Goal: Communication & Community: Answer question/provide support

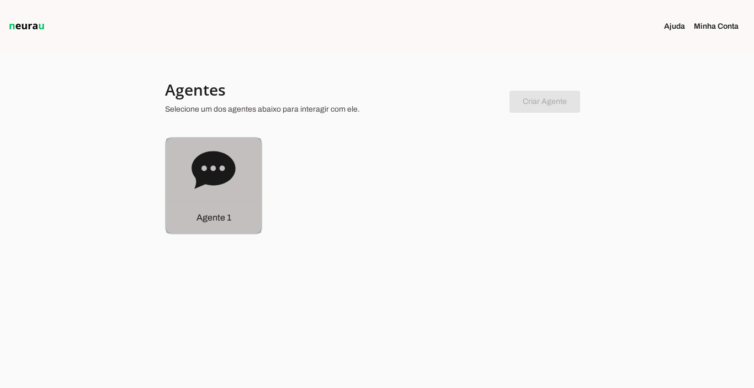
click at [212, 226] on div "Agente 1" at bounding box center [213, 217] width 95 height 31
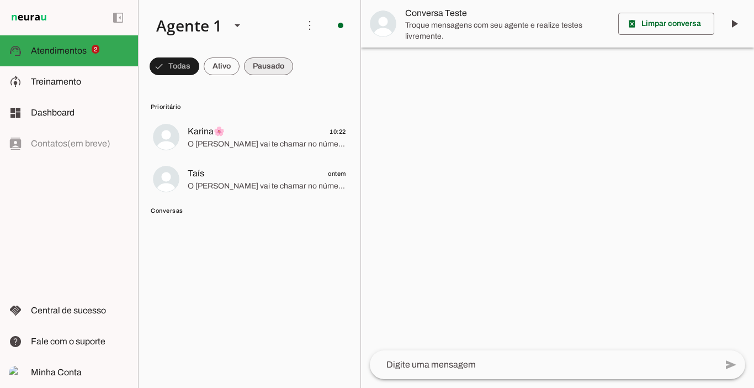
click at [266, 72] on span at bounding box center [268, 66] width 49 height 27
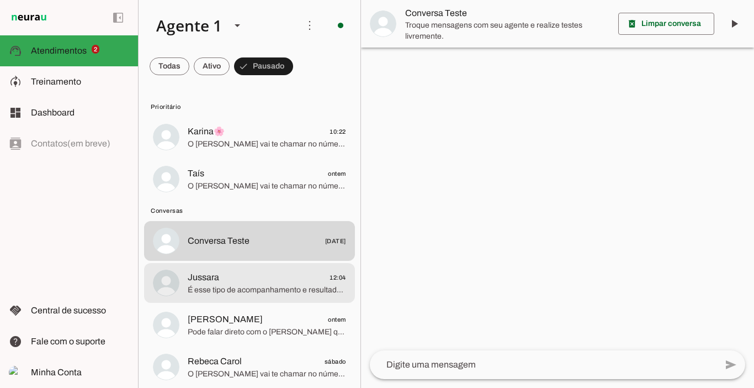
click at [244, 289] on span "É esse tipo de acompanhamento e resultados que você quer?" at bounding box center [267, 289] width 159 height 11
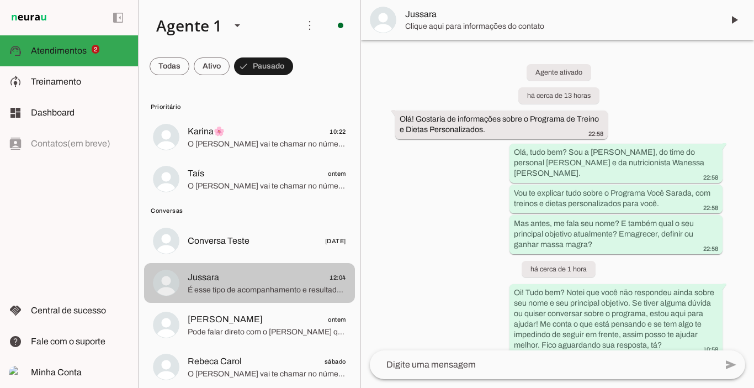
scroll to position [561, 0]
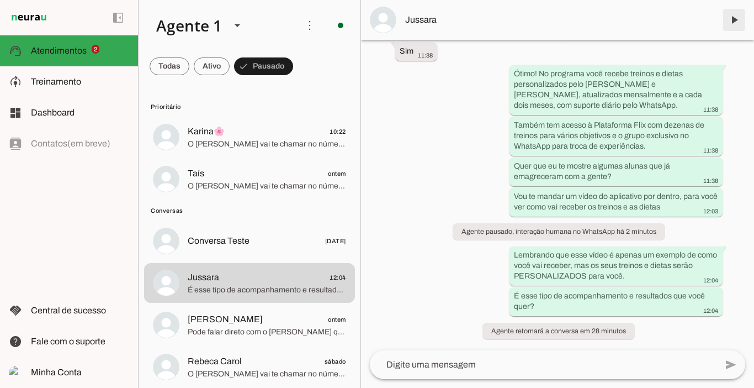
click at [737, 21] on span at bounding box center [734, 20] width 27 height 27
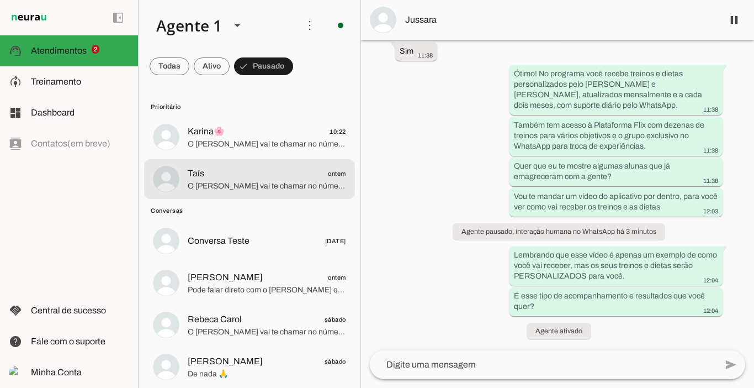
click at [248, 184] on span "O [PERSON_NAME] vai te chamar no número exclusivo de alunas, só um minuto" at bounding box center [267, 186] width 159 height 11
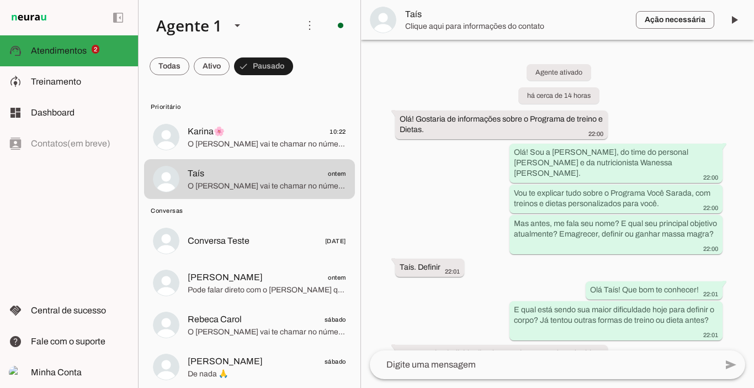
scroll to position [1365, 0]
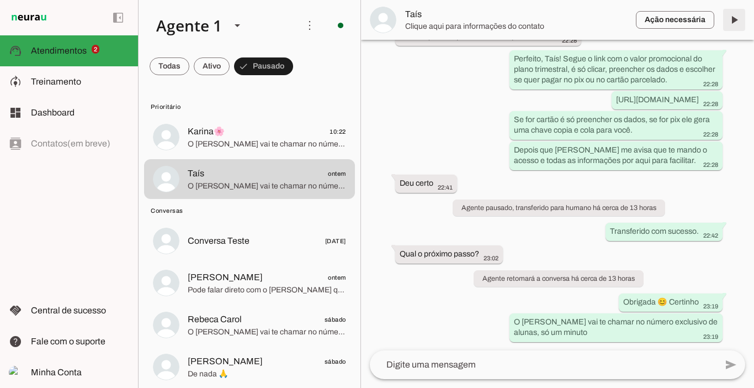
click at [738, 17] on span at bounding box center [734, 20] width 27 height 27
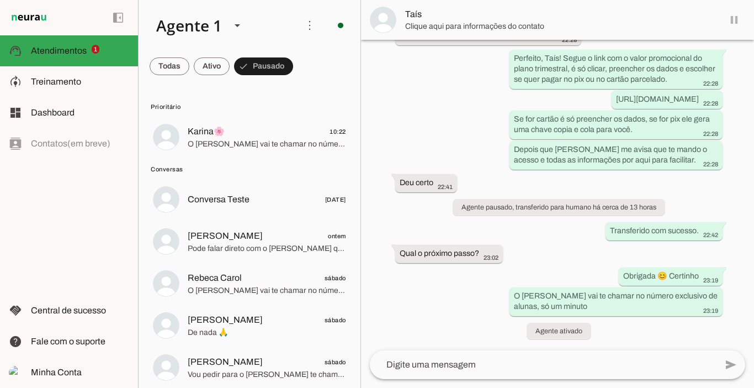
scroll to position [1366, 0]
click at [734, 20] on span at bounding box center [734, 20] width 27 height 27
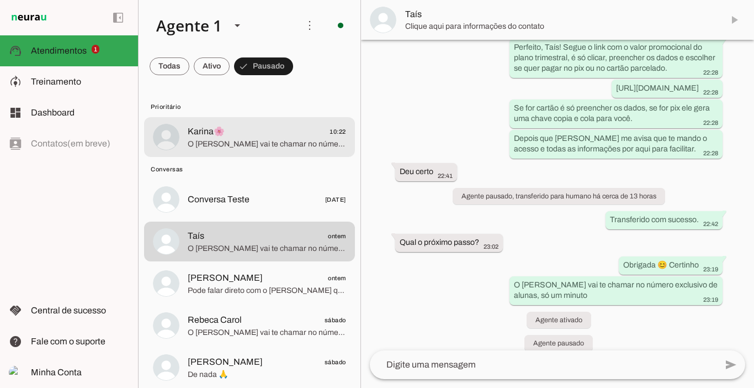
scroll to position [1412, 0]
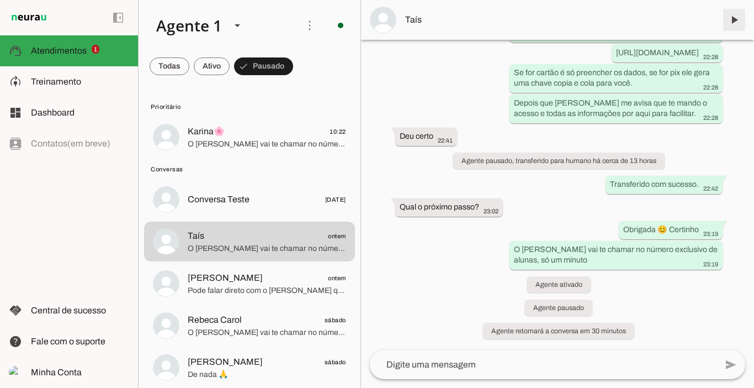
click at [737, 20] on span at bounding box center [734, 20] width 27 height 27
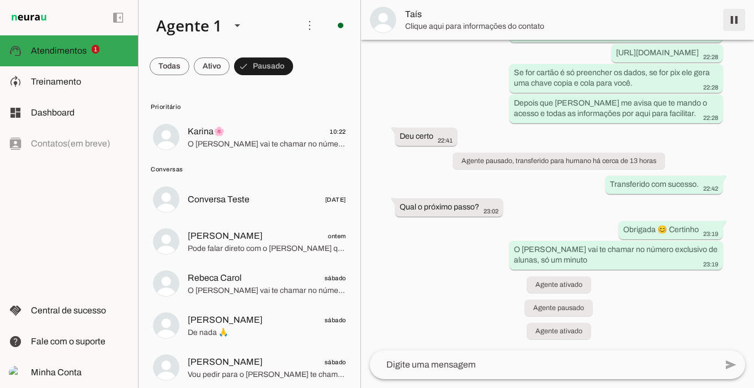
click at [732, 18] on span at bounding box center [734, 20] width 27 height 27
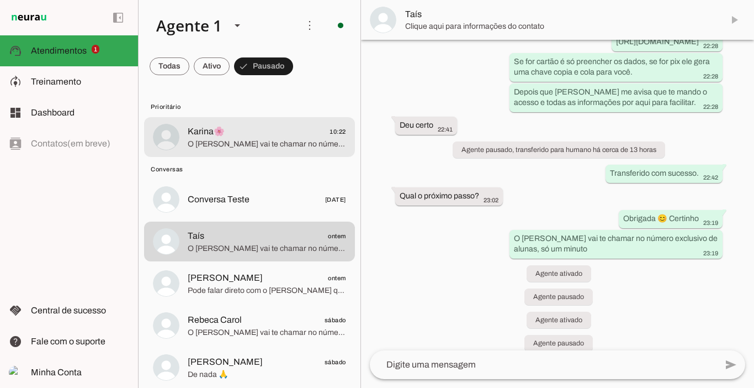
scroll to position [1459, 0]
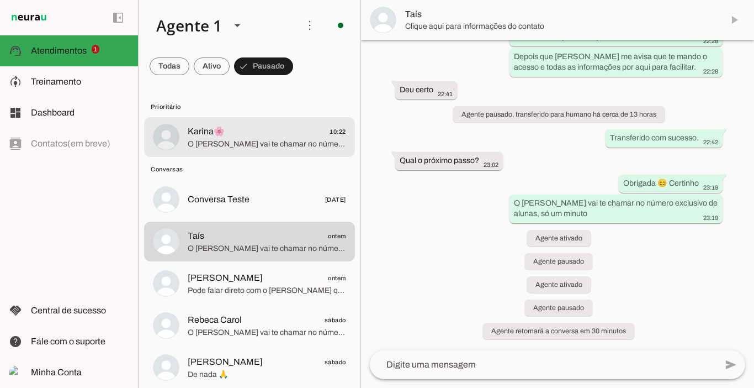
click at [220, 132] on span "Karina🌸" at bounding box center [206, 131] width 37 height 13
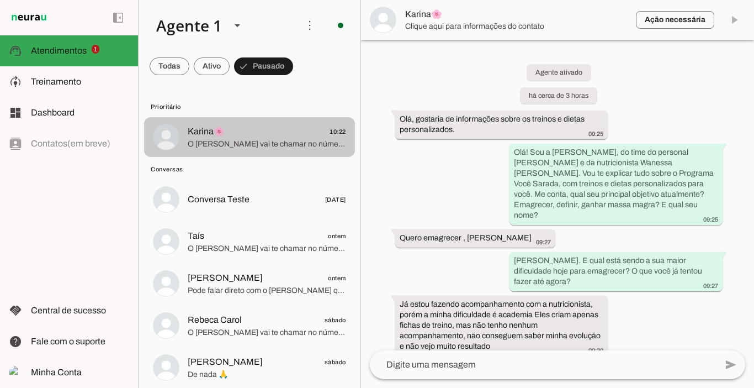
scroll to position [1392, 0]
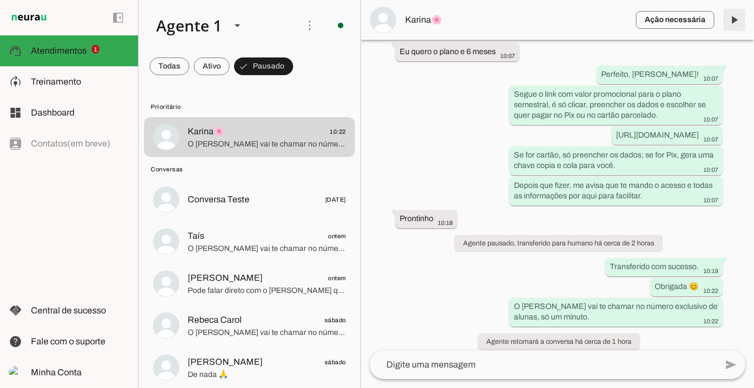
click at [736, 24] on span at bounding box center [734, 20] width 27 height 27
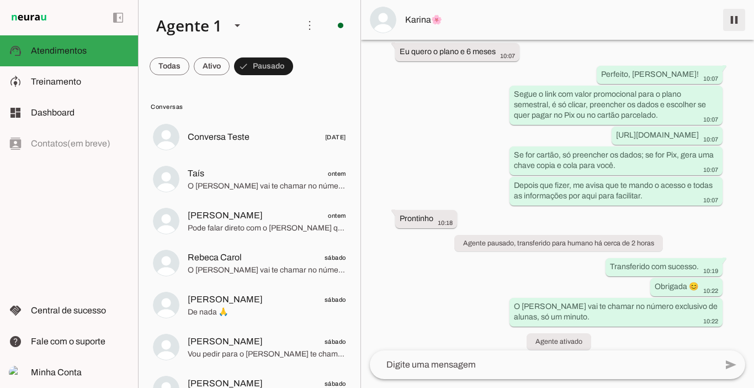
click at [730, 24] on span at bounding box center [734, 20] width 27 height 27
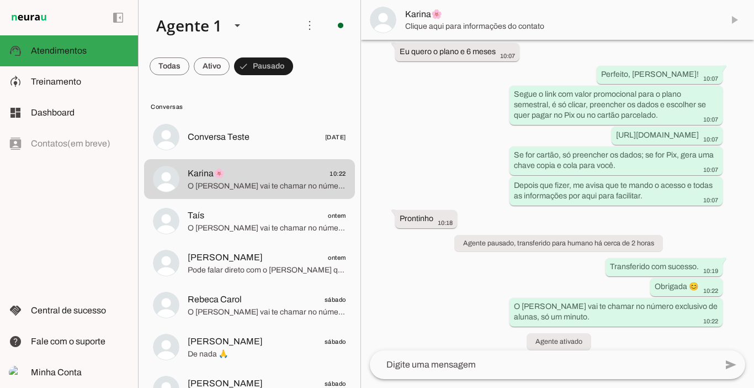
scroll to position [1439, 0]
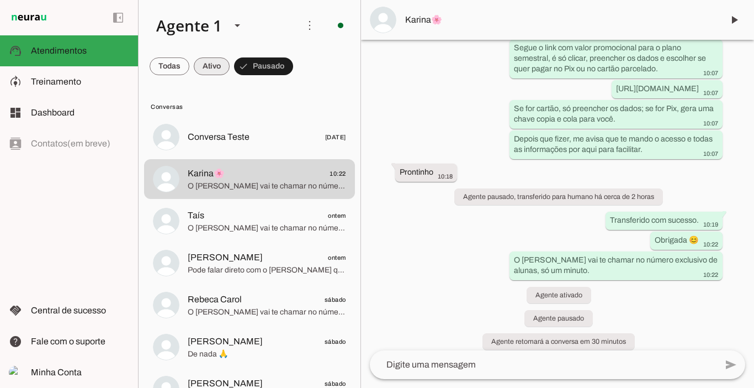
click at [214, 70] on span at bounding box center [212, 66] width 36 height 27
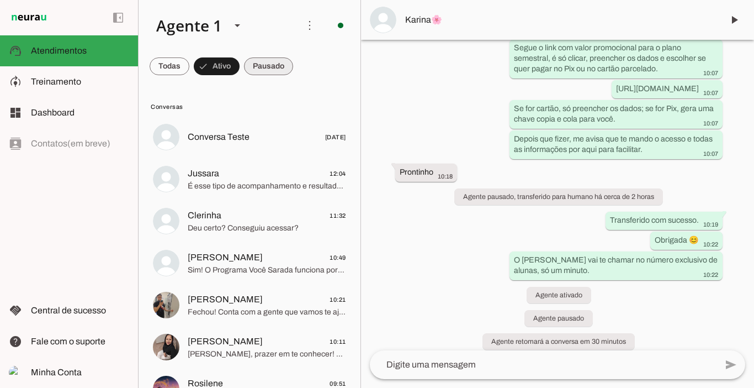
click at [261, 66] on span at bounding box center [268, 66] width 49 height 27
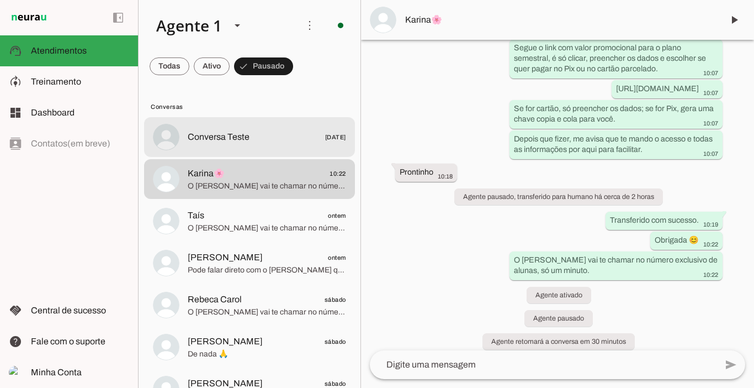
click at [229, 139] on span "Conversa Teste" at bounding box center [219, 136] width 62 height 13
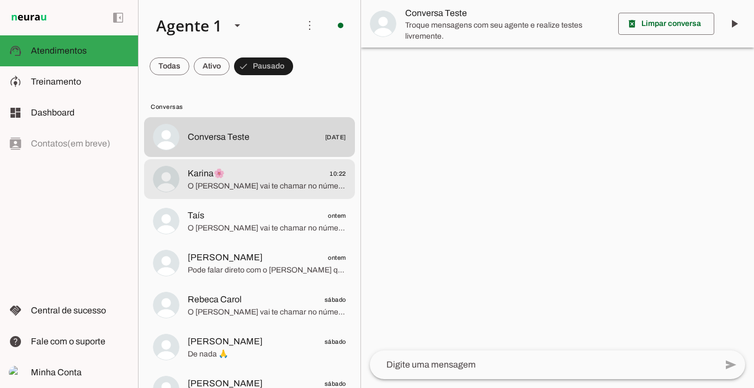
click at [239, 183] on span "O [PERSON_NAME] vai te chamar no número exclusivo de alunas, só um minuto." at bounding box center [267, 186] width 159 height 11
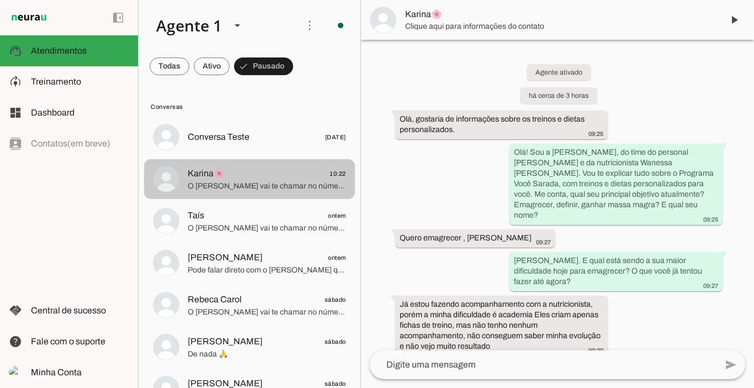
scroll to position [1439, 0]
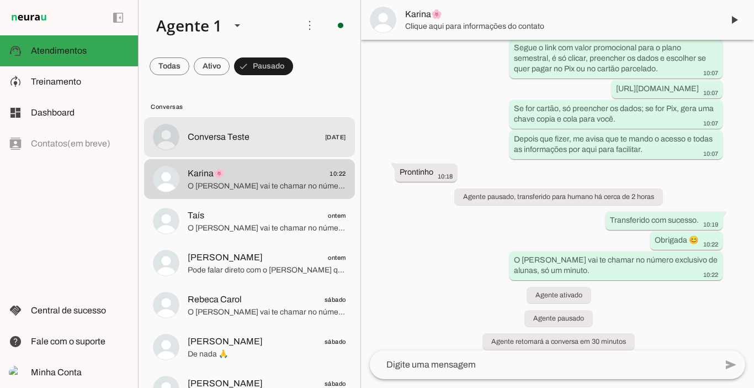
click at [229, 144] on div at bounding box center [267, 137] width 159 height 16
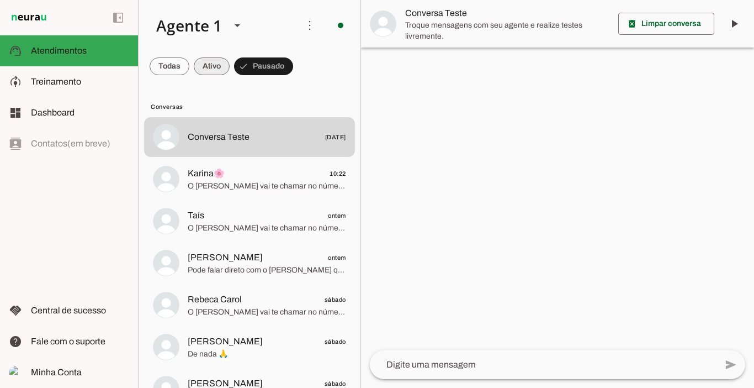
click at [215, 70] on span at bounding box center [212, 66] width 36 height 27
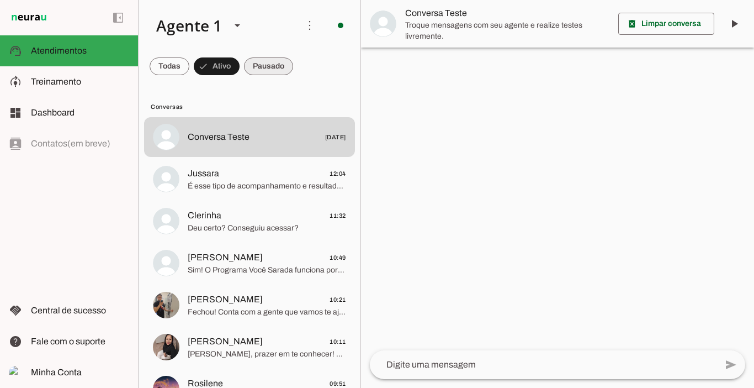
click at [268, 60] on span at bounding box center [268, 66] width 49 height 27
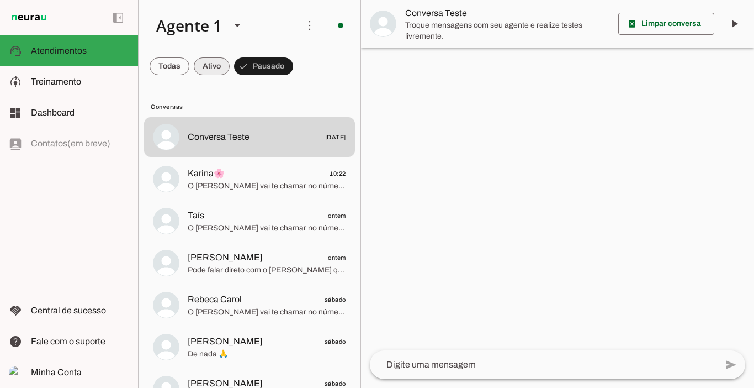
click at [217, 60] on span at bounding box center [212, 66] width 36 height 27
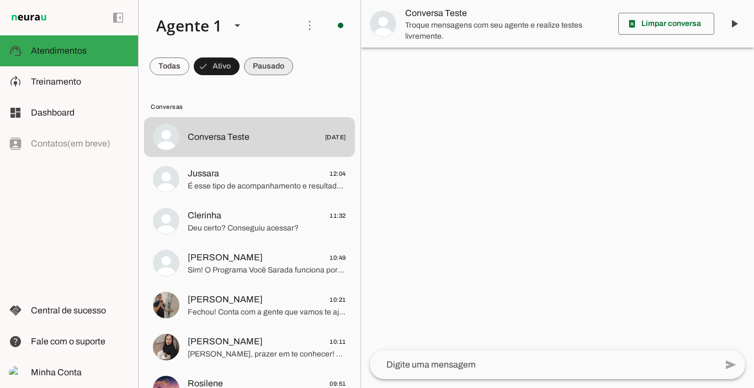
click at [261, 64] on span at bounding box center [268, 66] width 49 height 27
